Goal: Task Accomplishment & Management: Use online tool/utility

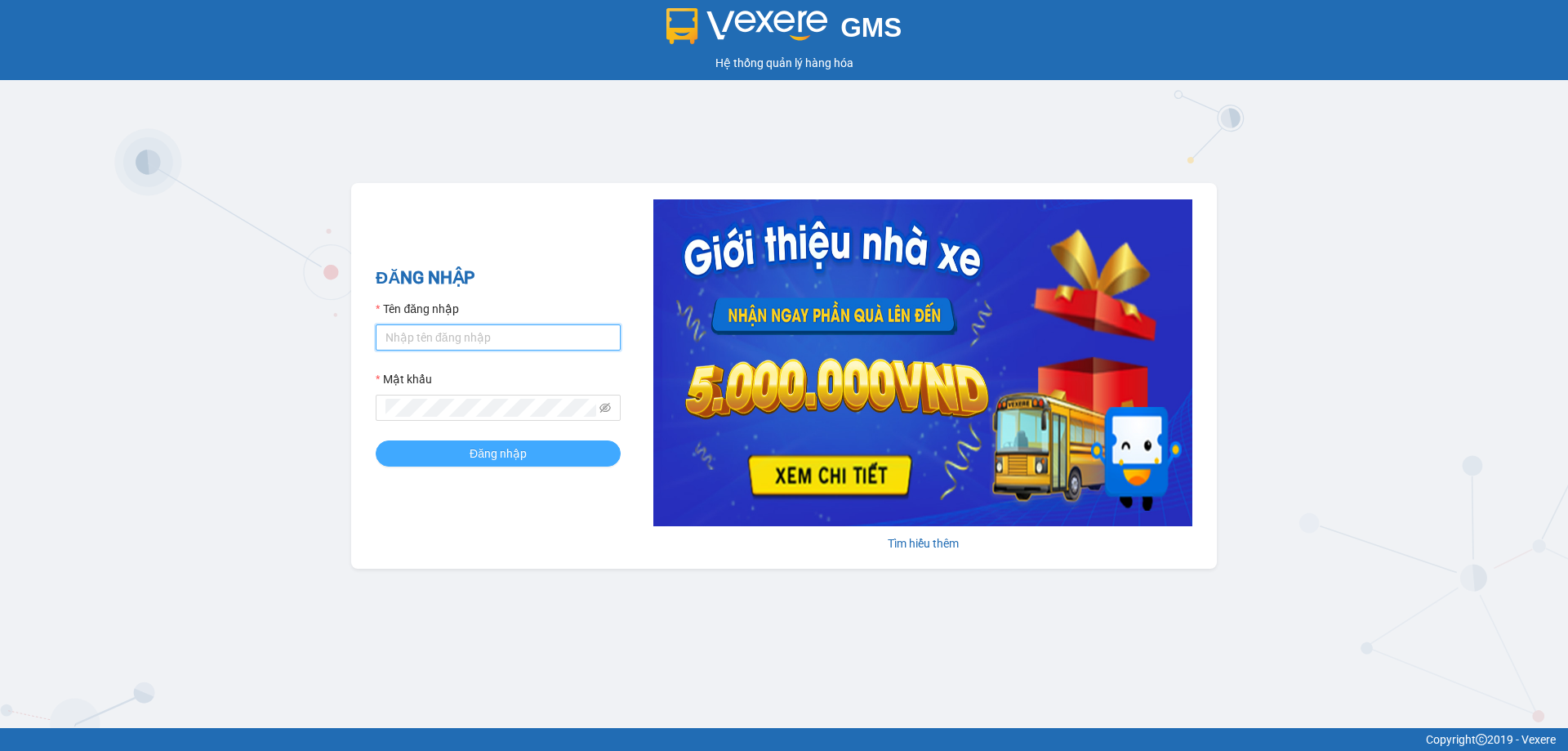
type input "hienhl.ct"
drag, startPoint x: 453, startPoint y: 448, endPoint x: 462, endPoint y: 433, distance: 17.5
click at [455, 445] on button "Đăng nhập" at bounding box center [498, 453] width 245 height 26
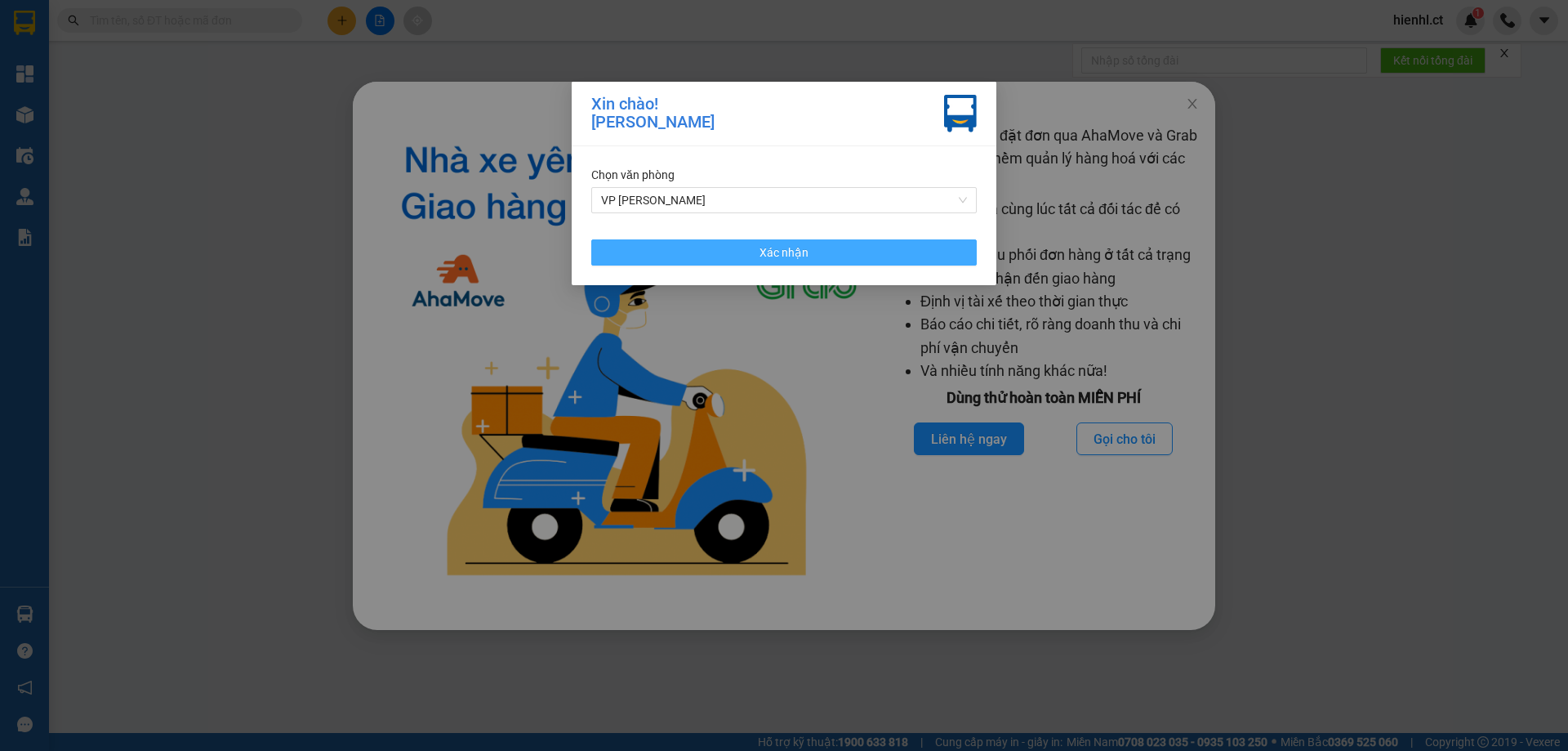
click at [787, 250] on span "Xác nhận" at bounding box center [784, 252] width 49 height 18
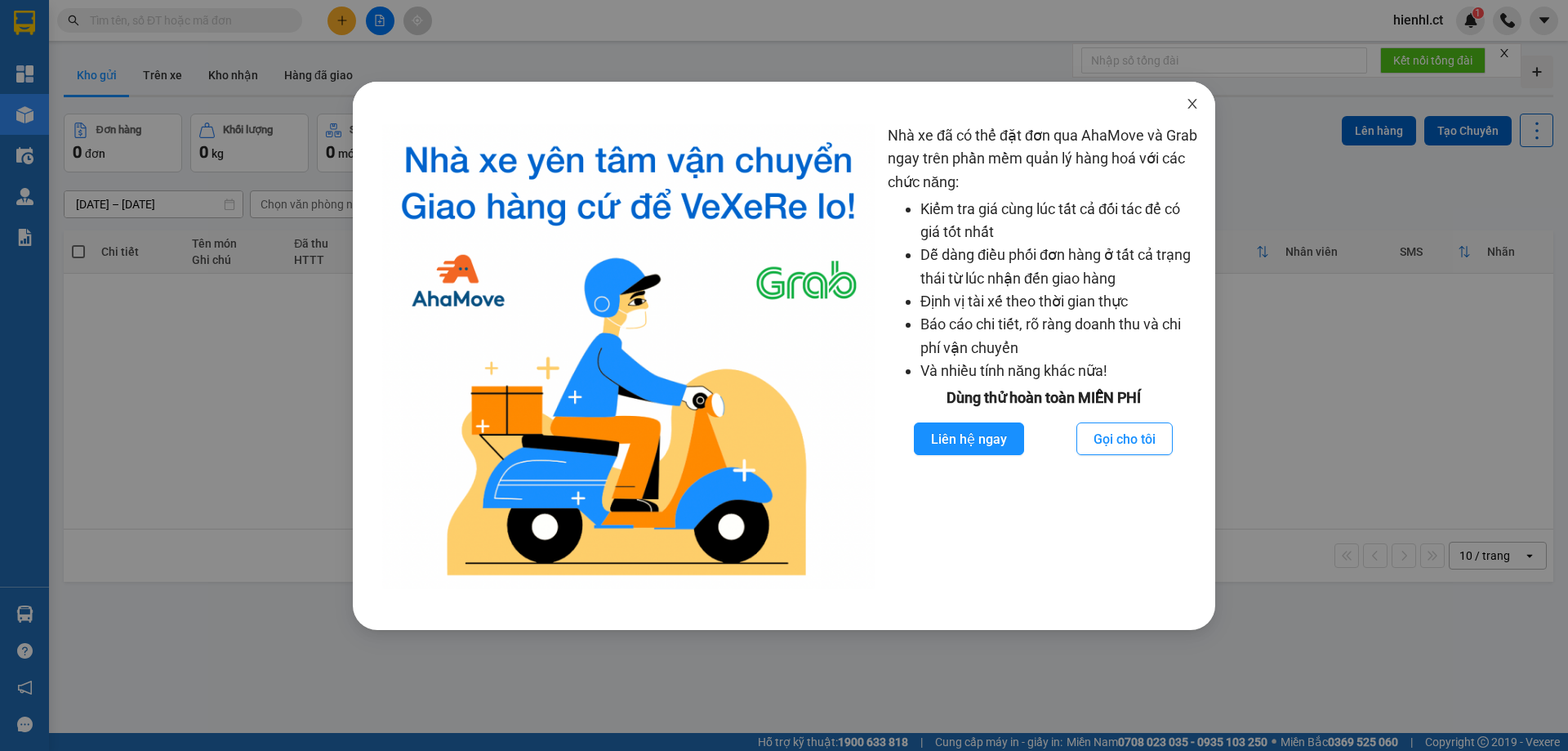
click at [1188, 102] on icon "close" at bounding box center [1192, 103] width 13 height 13
